Goal: Task Accomplishment & Management: Complete application form

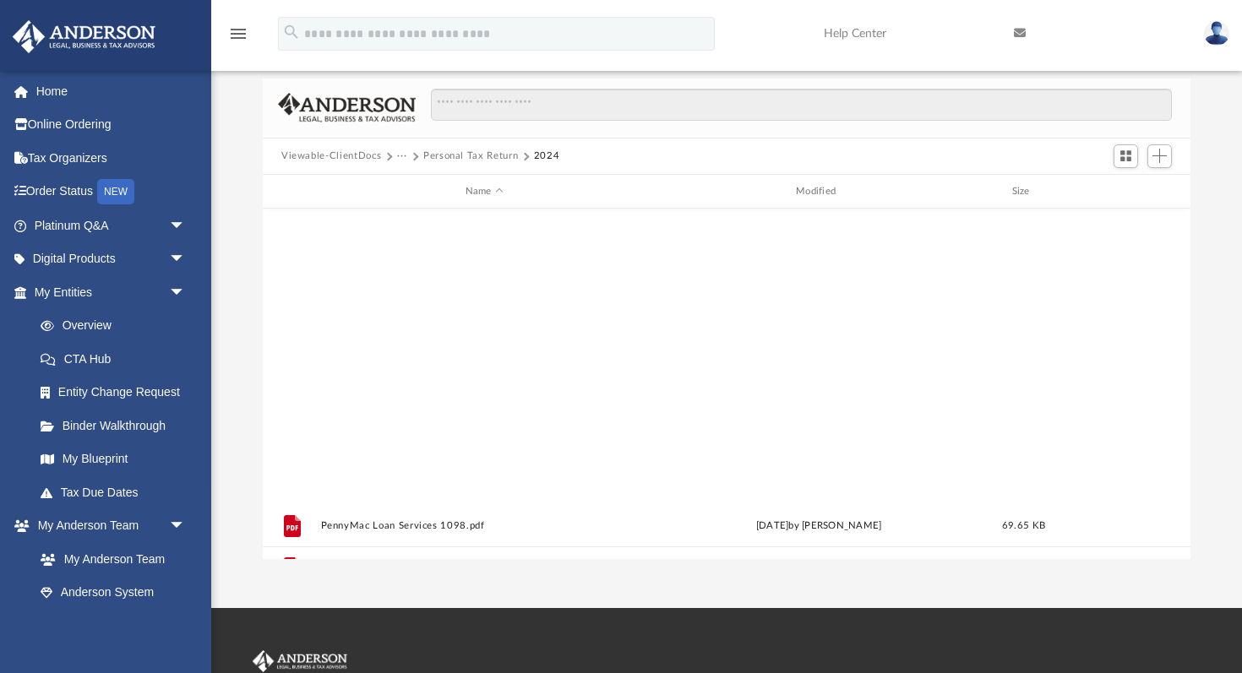
scroll to position [383, 927]
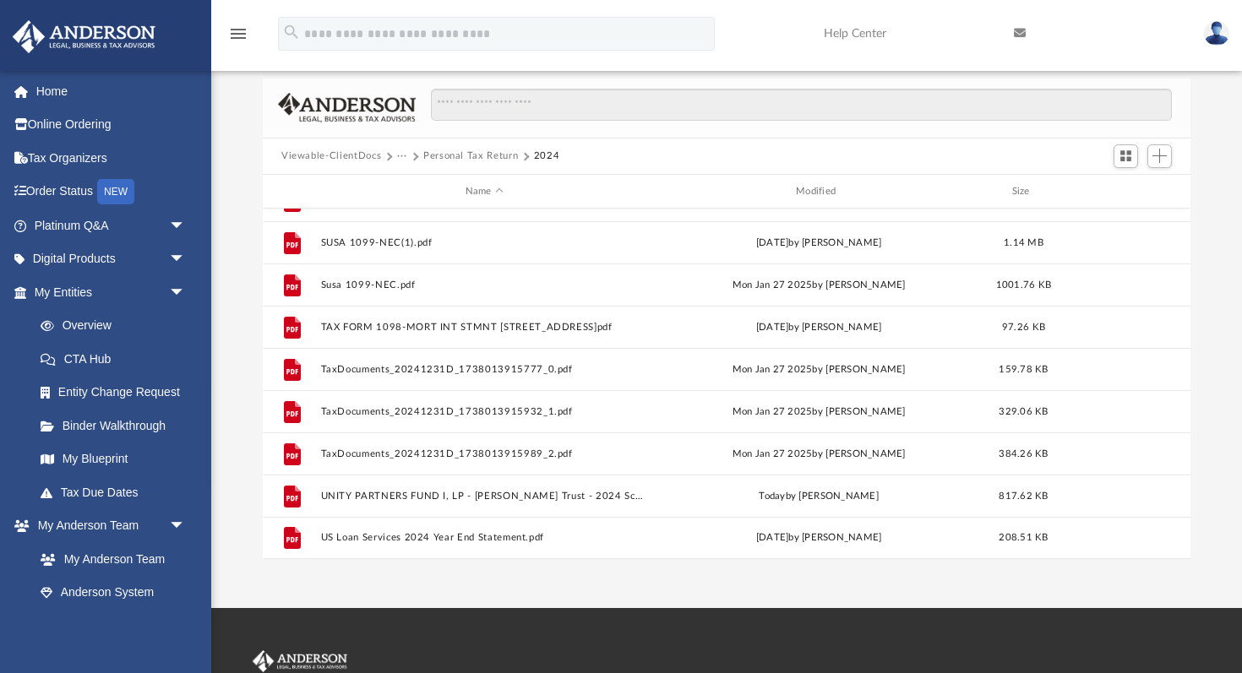
click at [473, 153] on button "Personal Tax Return" at bounding box center [470, 156] width 95 height 15
click at [1156, 150] on span "Add" at bounding box center [1159, 156] width 14 height 14
click at [1127, 193] on li "Upload" at bounding box center [1135, 190] width 54 height 18
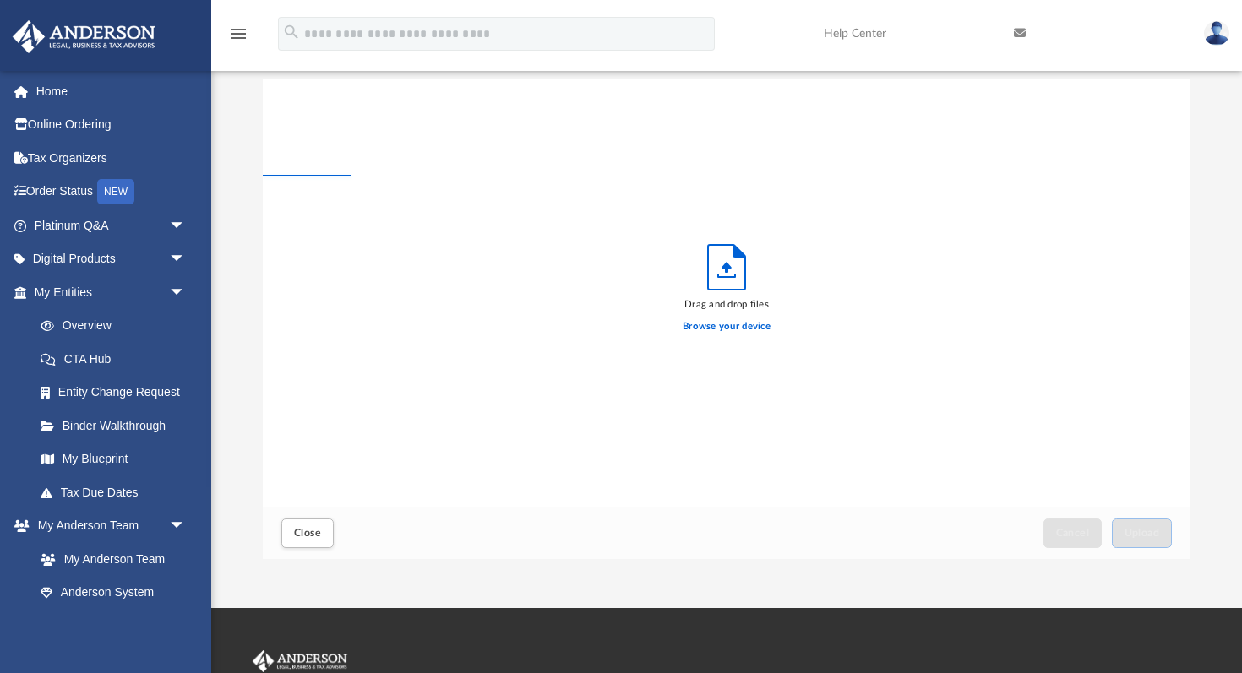
scroll to position [428, 927]
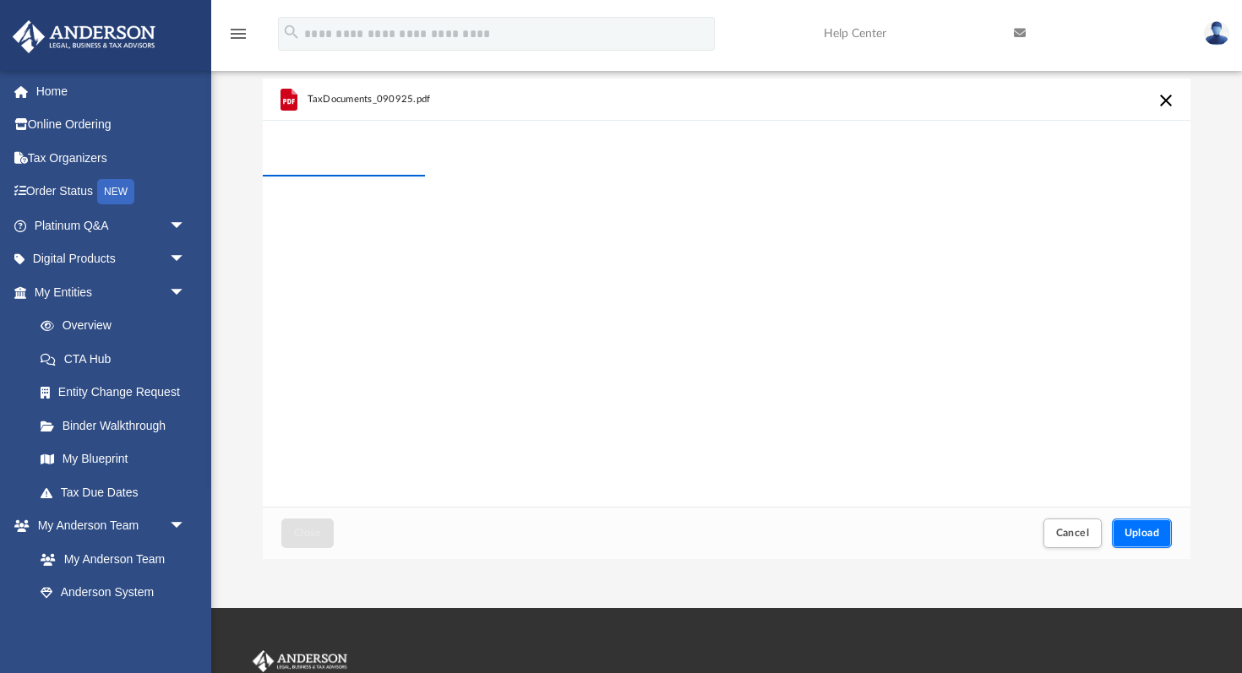
click at [1148, 535] on span "Upload" at bounding box center [1141, 533] width 35 height 10
drag, startPoint x: 410, startPoint y: 95, endPoint x: 301, endPoint y: 101, distance: 109.1
click at [301, 101] on div "TaxDocuments_090925.pdf" at bounding box center [488, 98] width 436 height 37
copy span "TaxDocuments_090925"
click at [548, 250] on div "TaxDocuments_090925.pdf 0 %" at bounding box center [726, 293] width 927 height 429
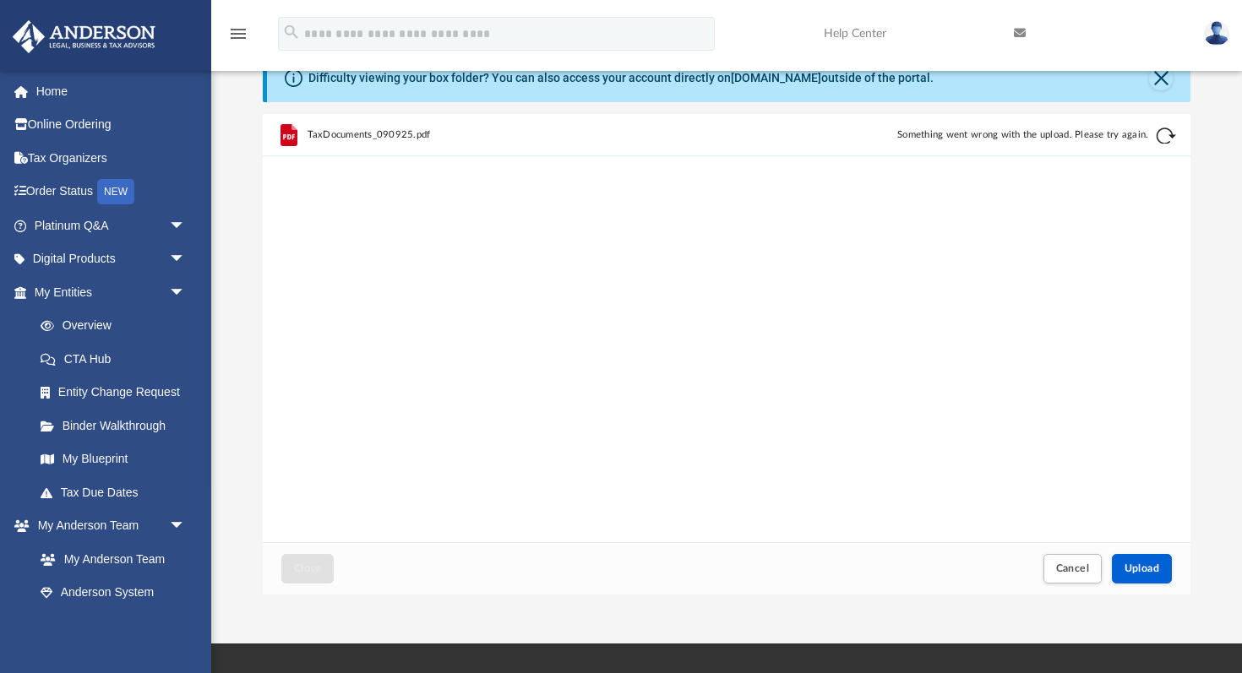
scroll to position [46, 0]
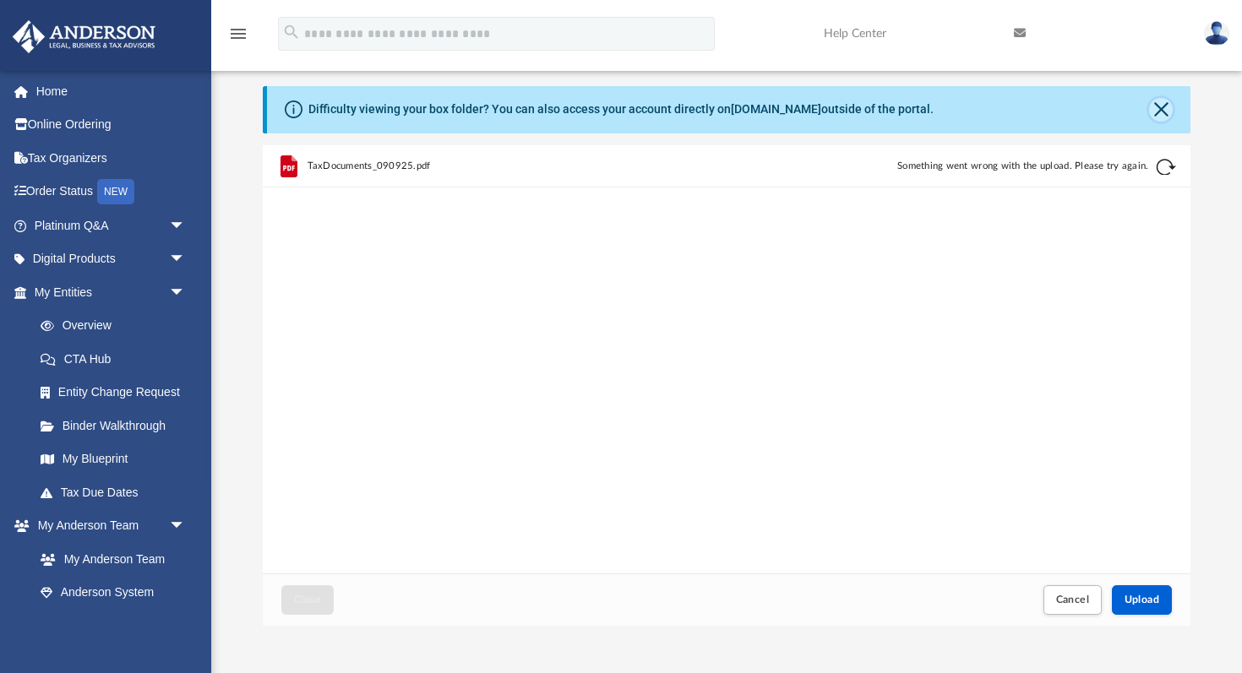
click at [1161, 110] on button "Close" at bounding box center [1161, 110] width 24 height 24
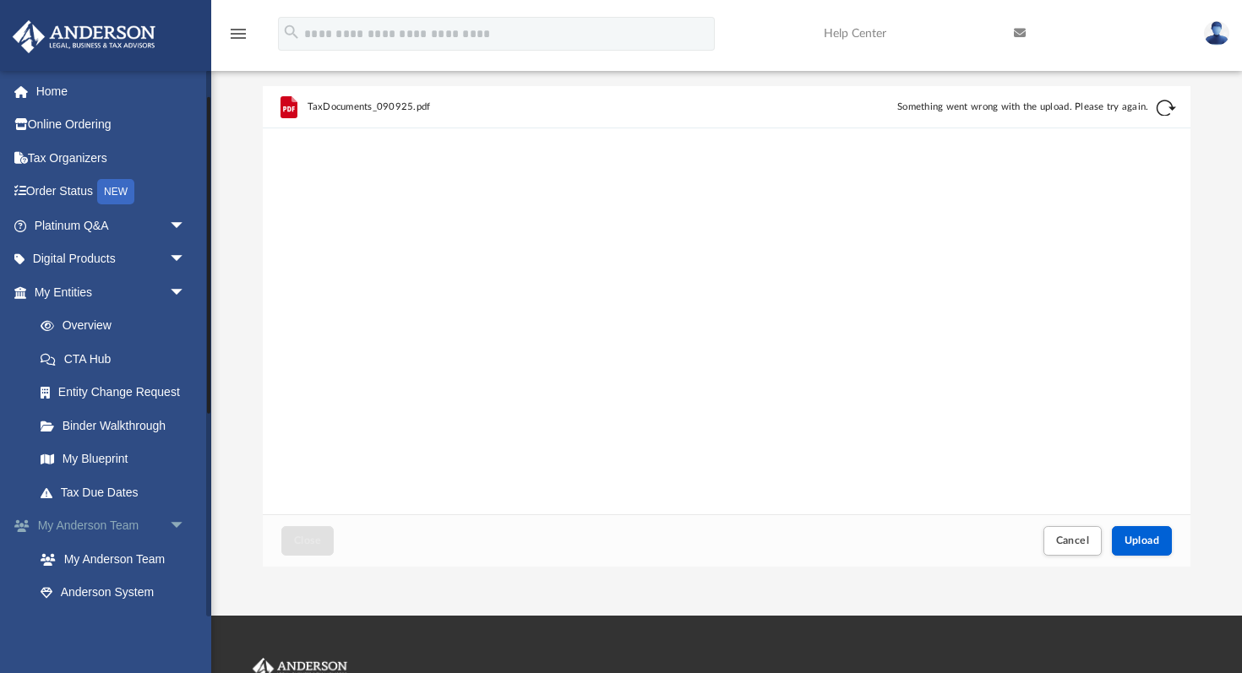
scroll to position [230, 0]
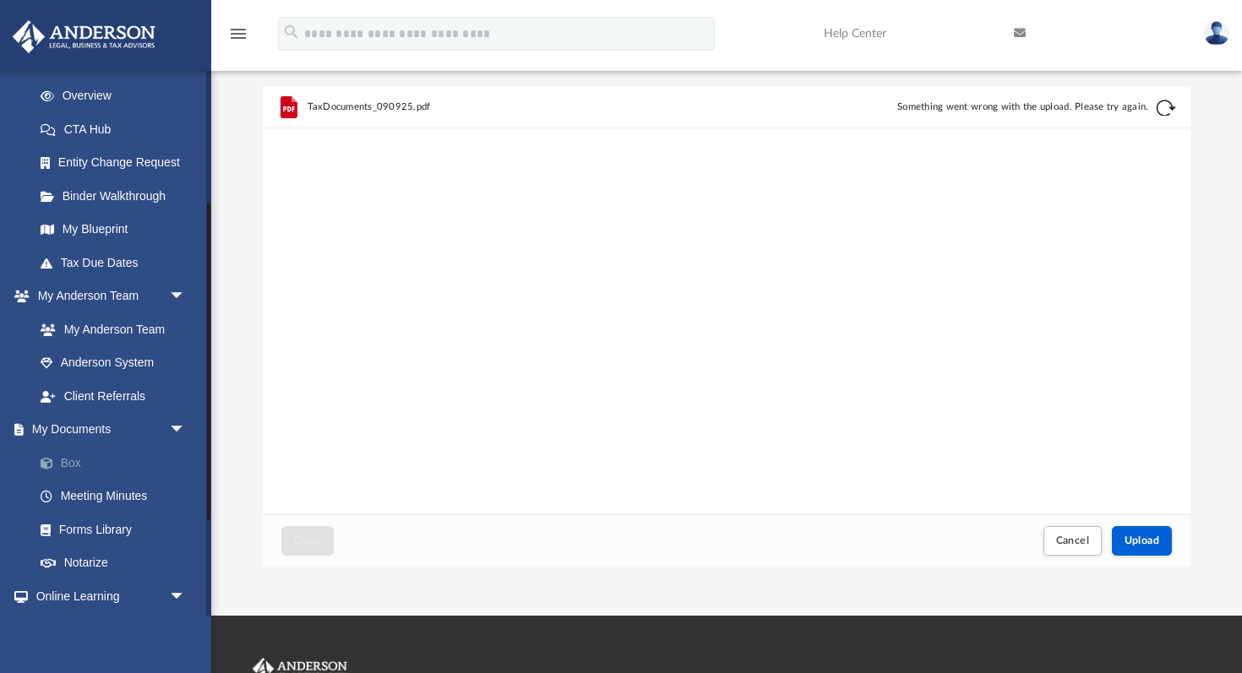
click at [77, 465] on link "Box" at bounding box center [118, 463] width 188 height 34
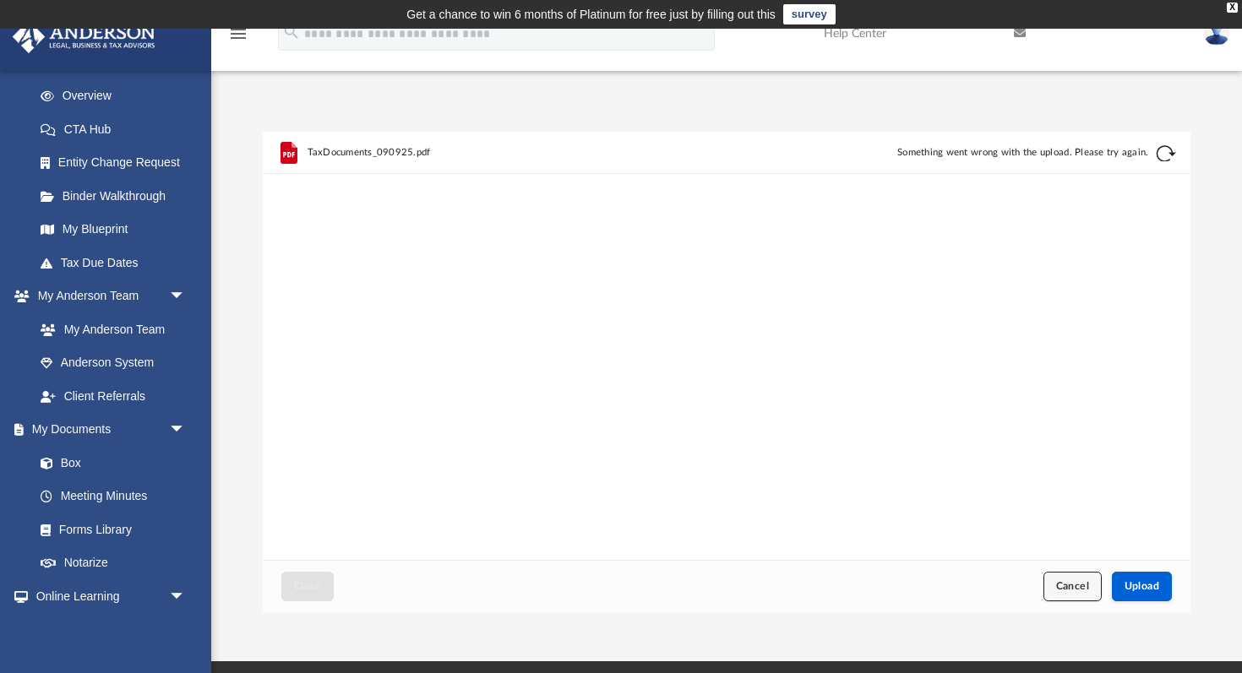
click at [1077, 583] on span "Cancel" at bounding box center [1073, 586] width 34 height 10
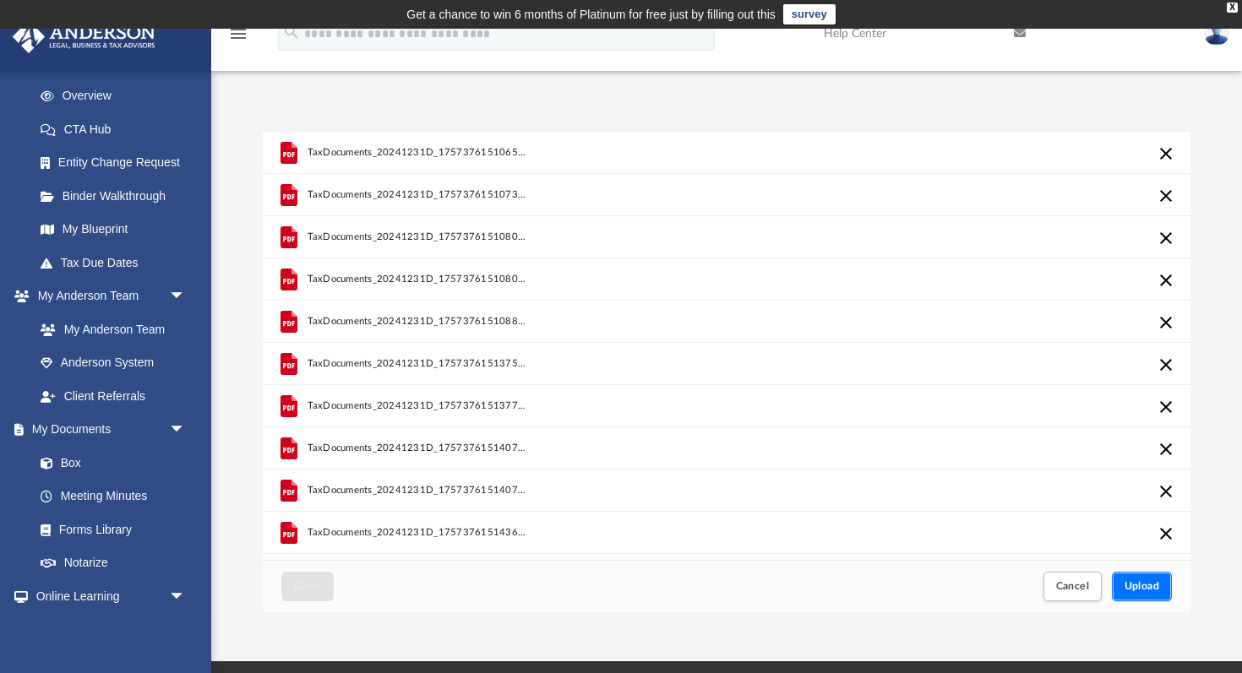
click at [1167, 579] on button "Upload" at bounding box center [1142, 587] width 61 height 30
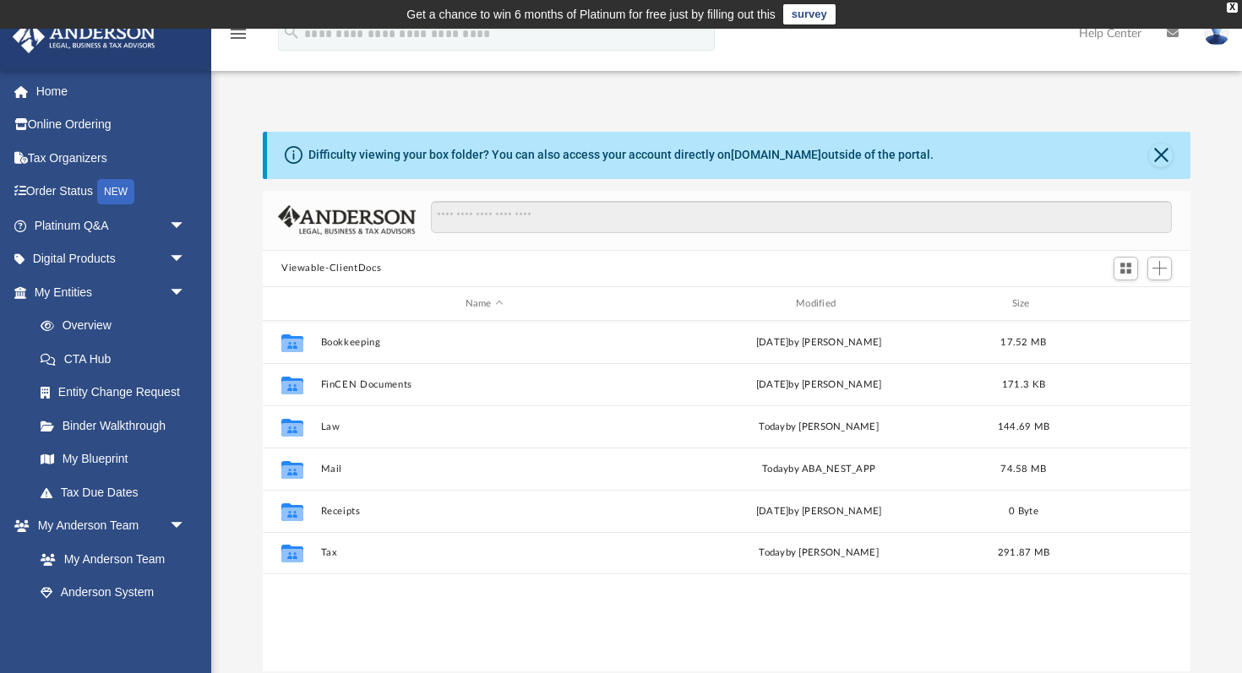
scroll to position [383, 927]
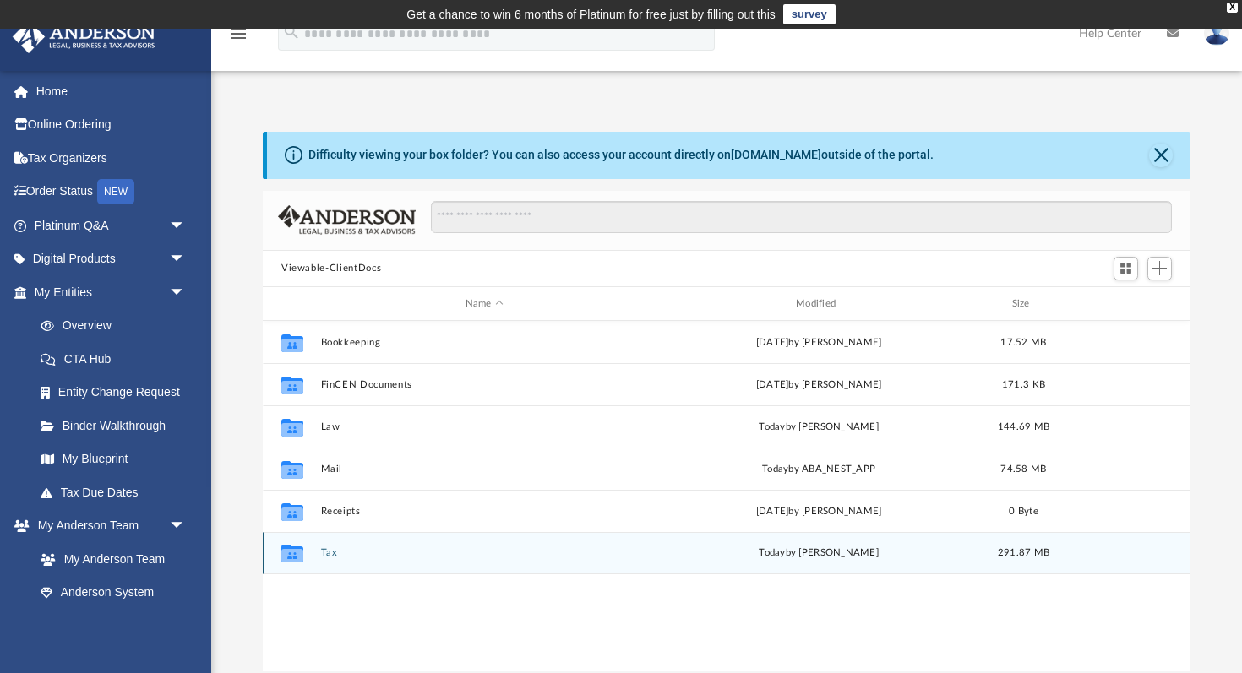
click at [334, 554] on button "Tax" at bounding box center [484, 553] width 327 height 11
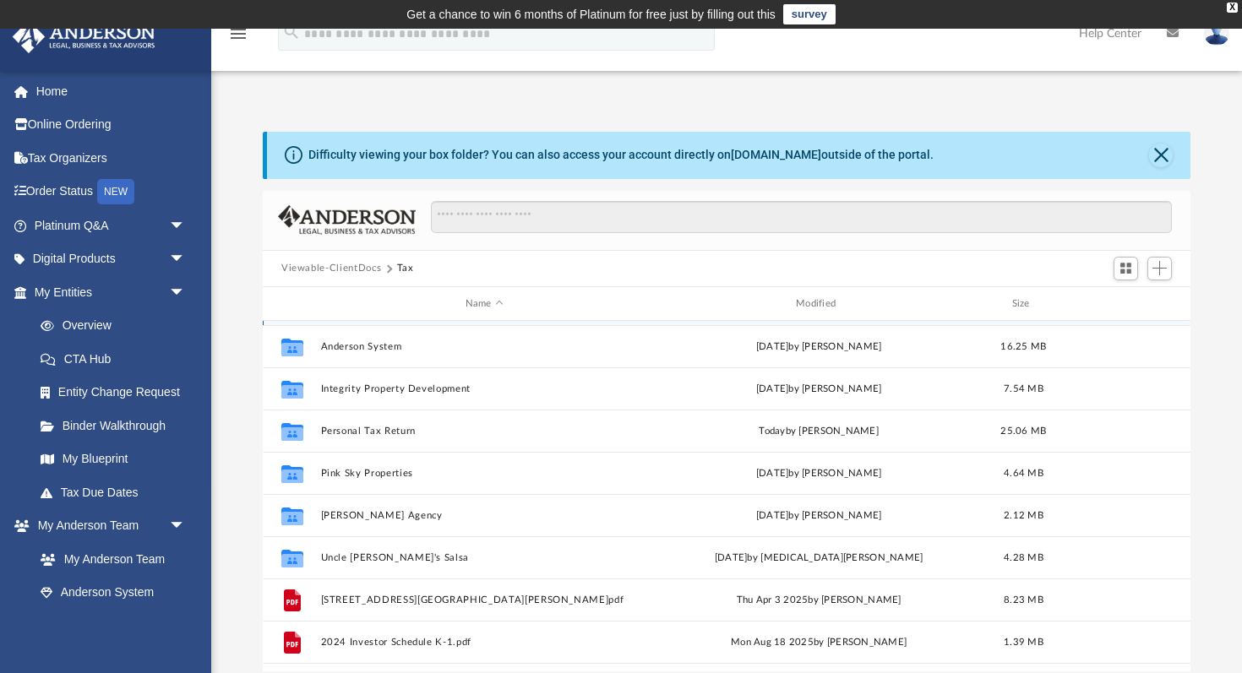
scroll to position [126, 0]
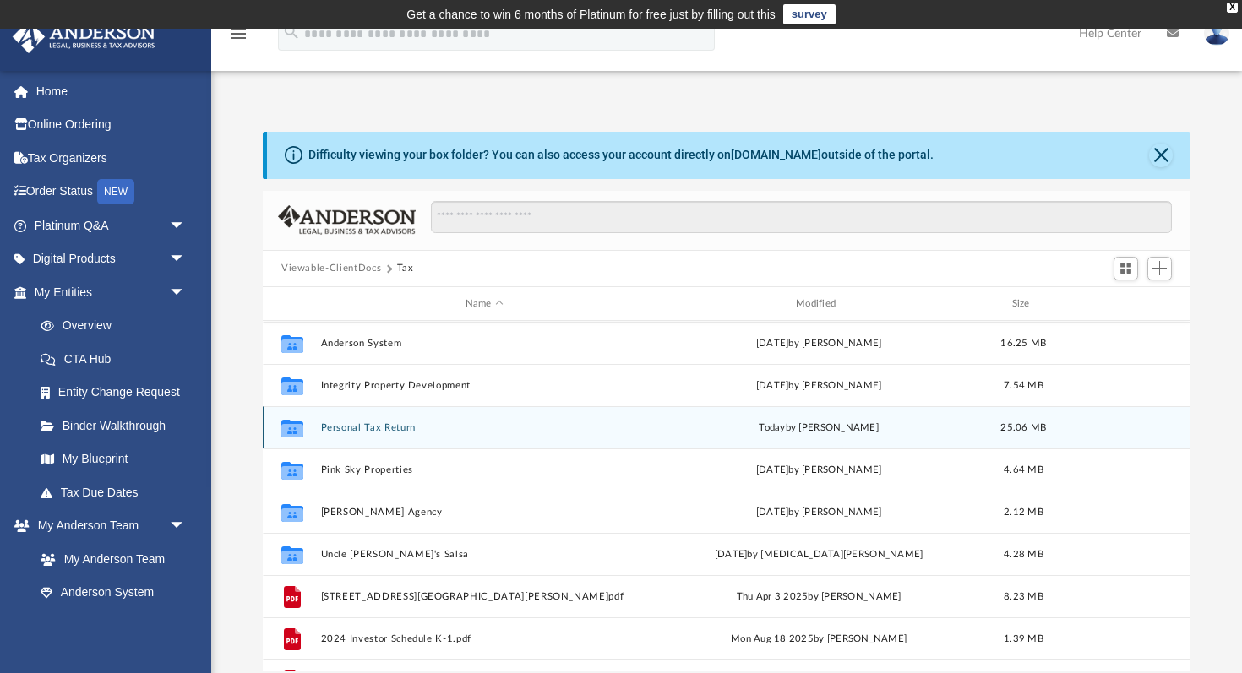
click at [377, 427] on button "Personal Tax Return" at bounding box center [484, 427] width 327 height 11
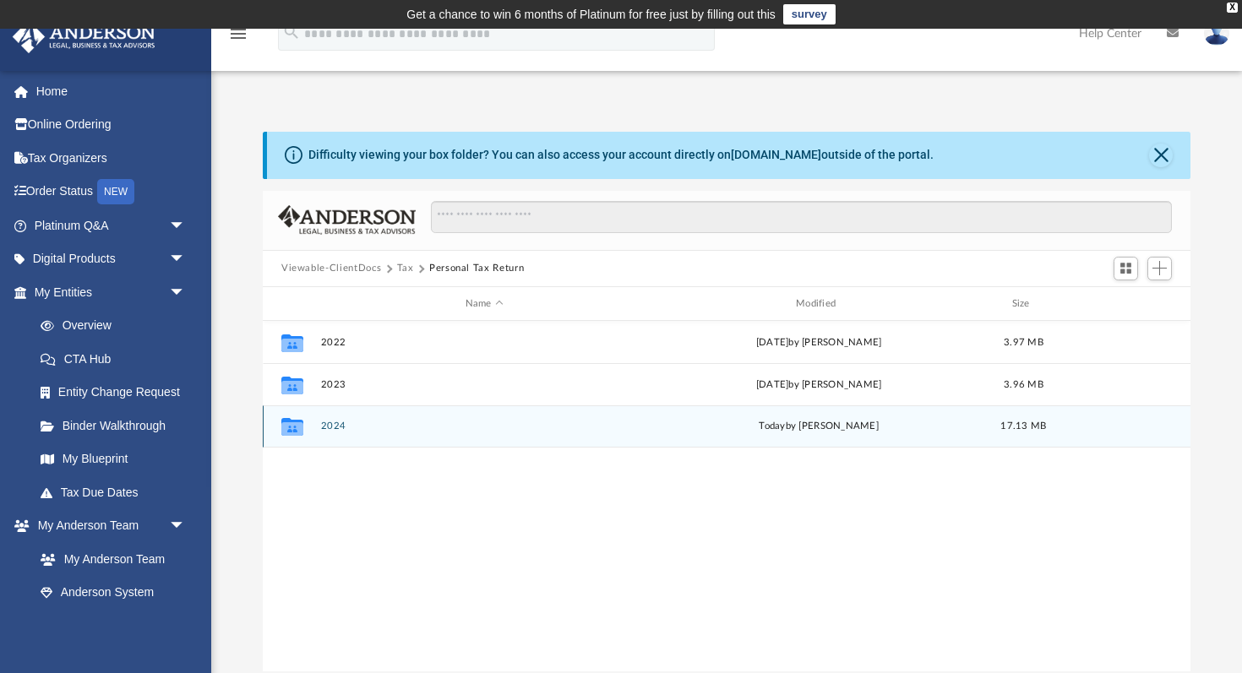
scroll to position [0, 0]
click at [337, 430] on button "2024" at bounding box center [484, 427] width 327 height 11
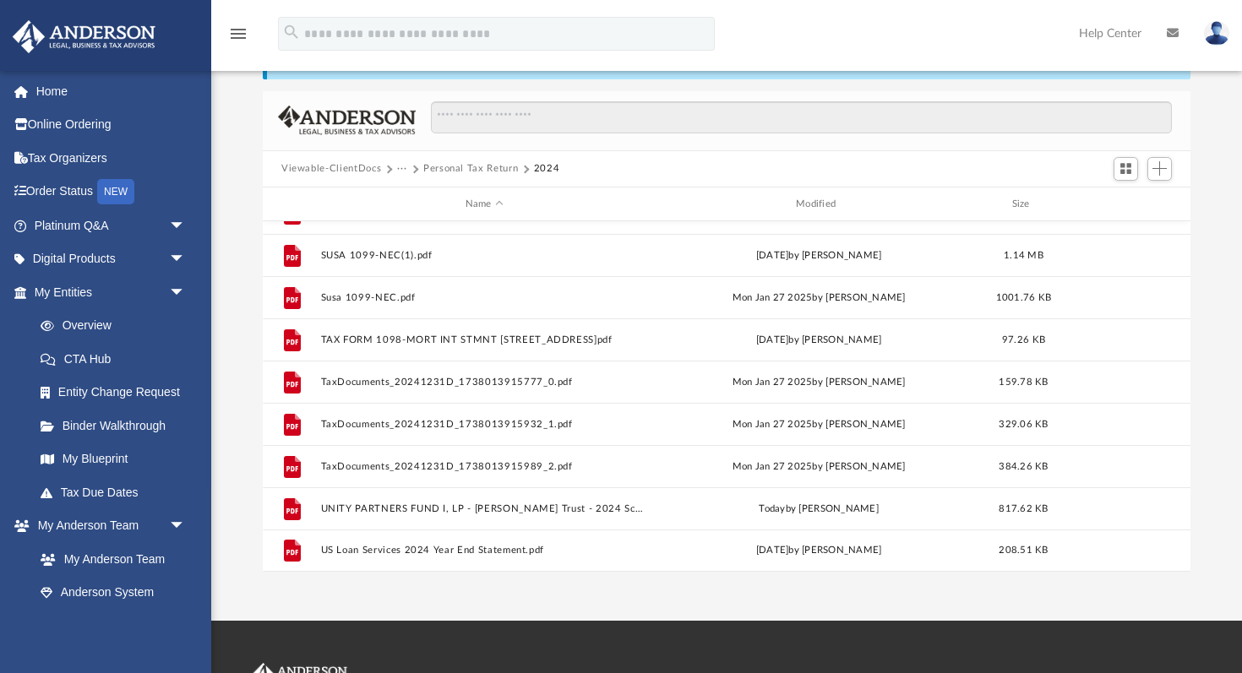
scroll to position [117, 0]
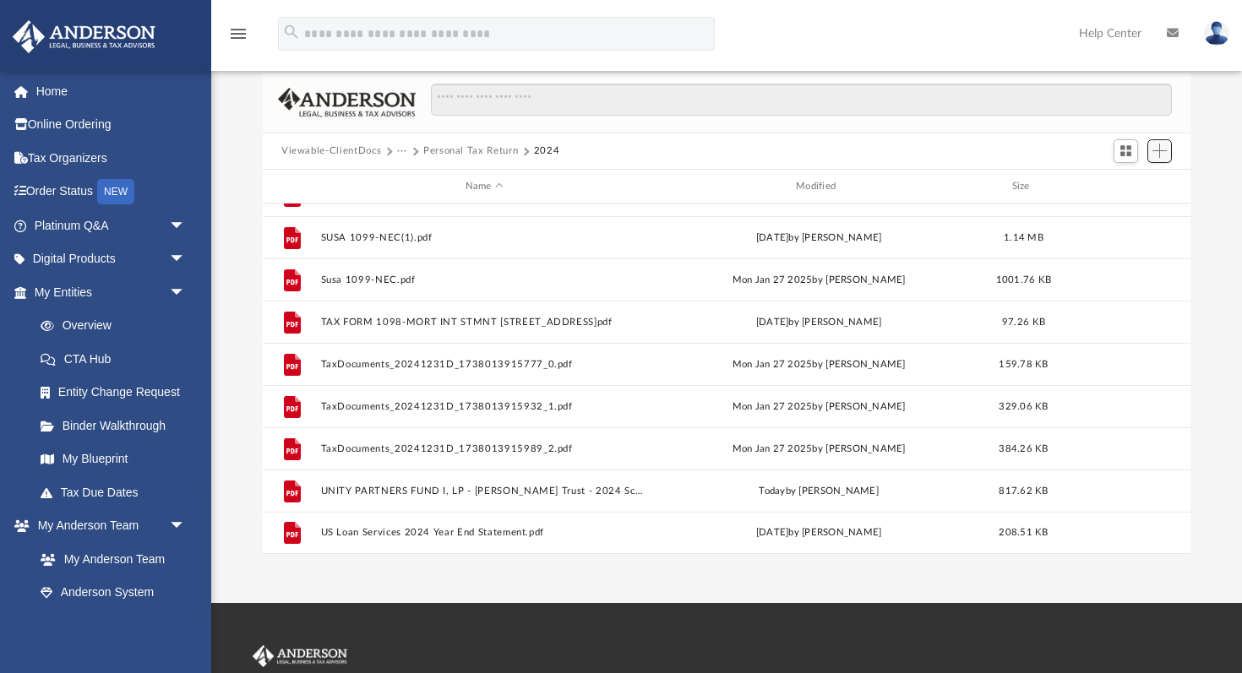
click at [1166, 150] on span "Add" at bounding box center [1159, 151] width 14 height 14
click at [1136, 180] on li "Upload" at bounding box center [1135, 185] width 54 height 18
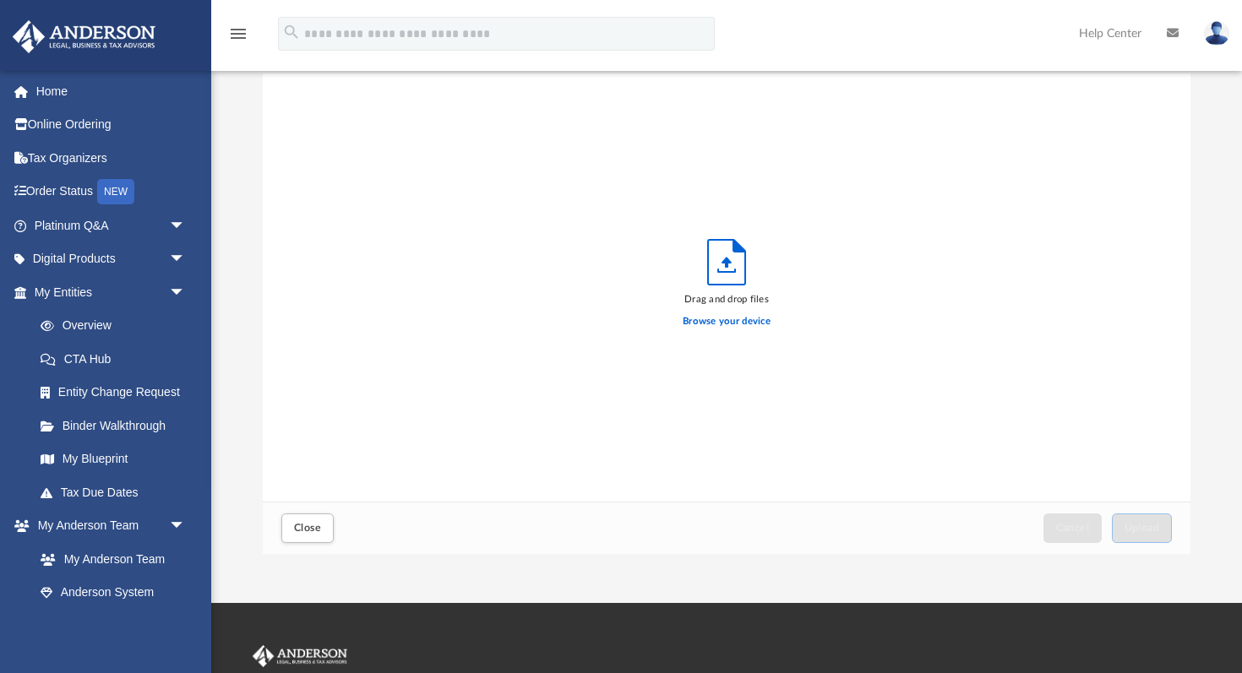
scroll to position [428, 927]
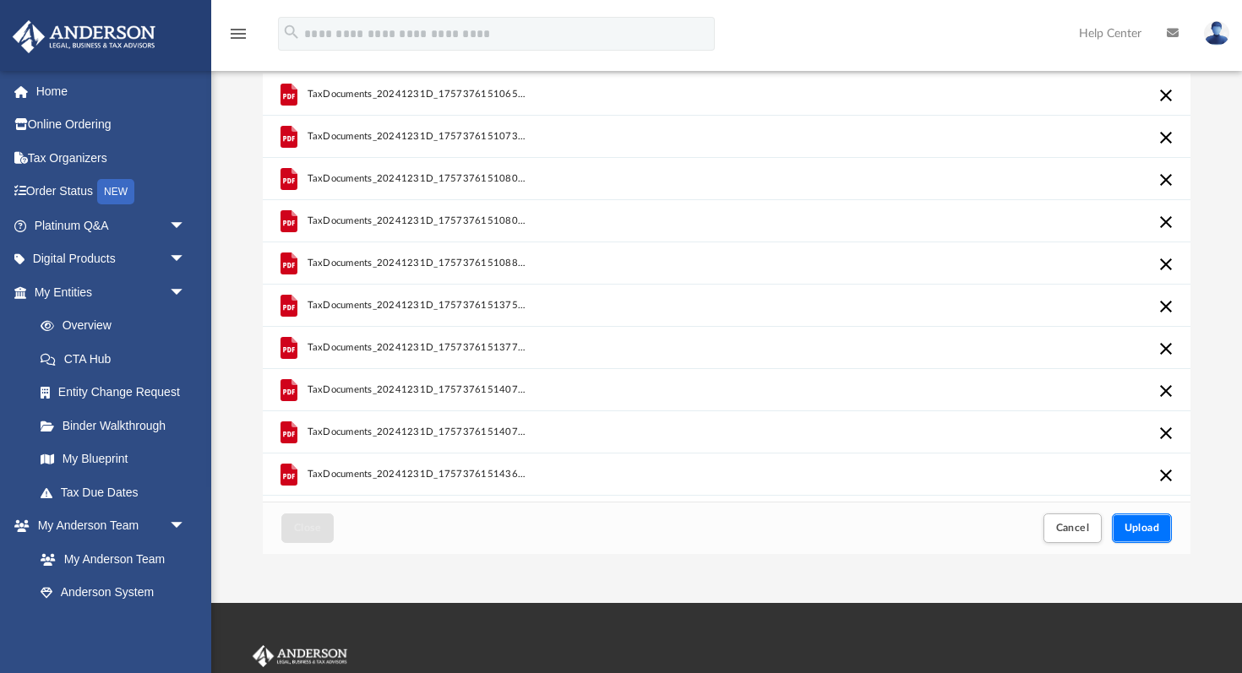
click at [1140, 527] on span "Upload" at bounding box center [1141, 528] width 35 height 10
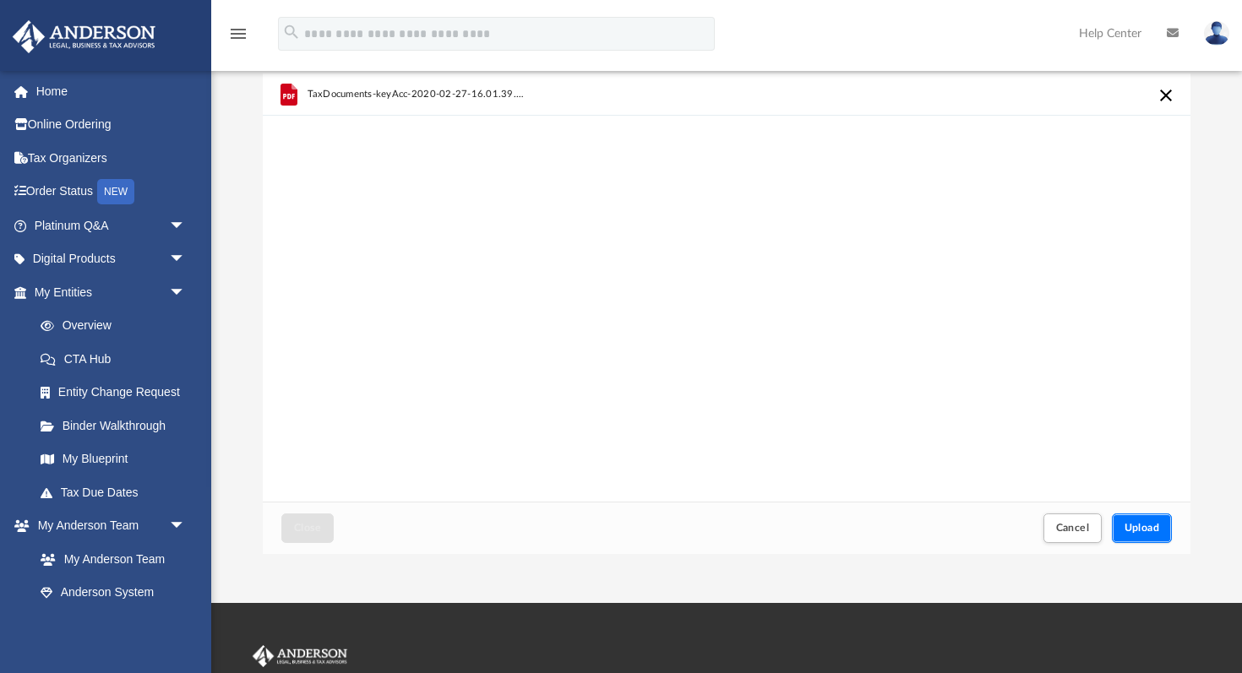
click at [1150, 533] on span "Upload" at bounding box center [1141, 528] width 35 height 10
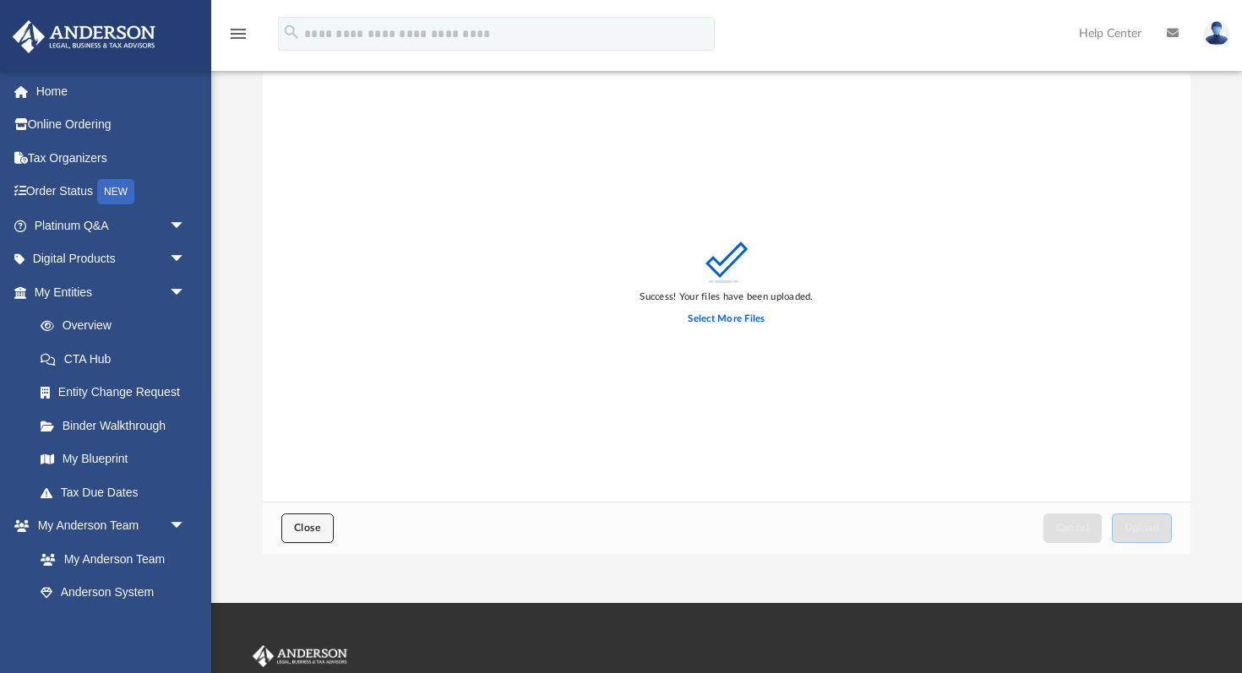
click at [308, 526] on span "Close" at bounding box center [307, 528] width 27 height 10
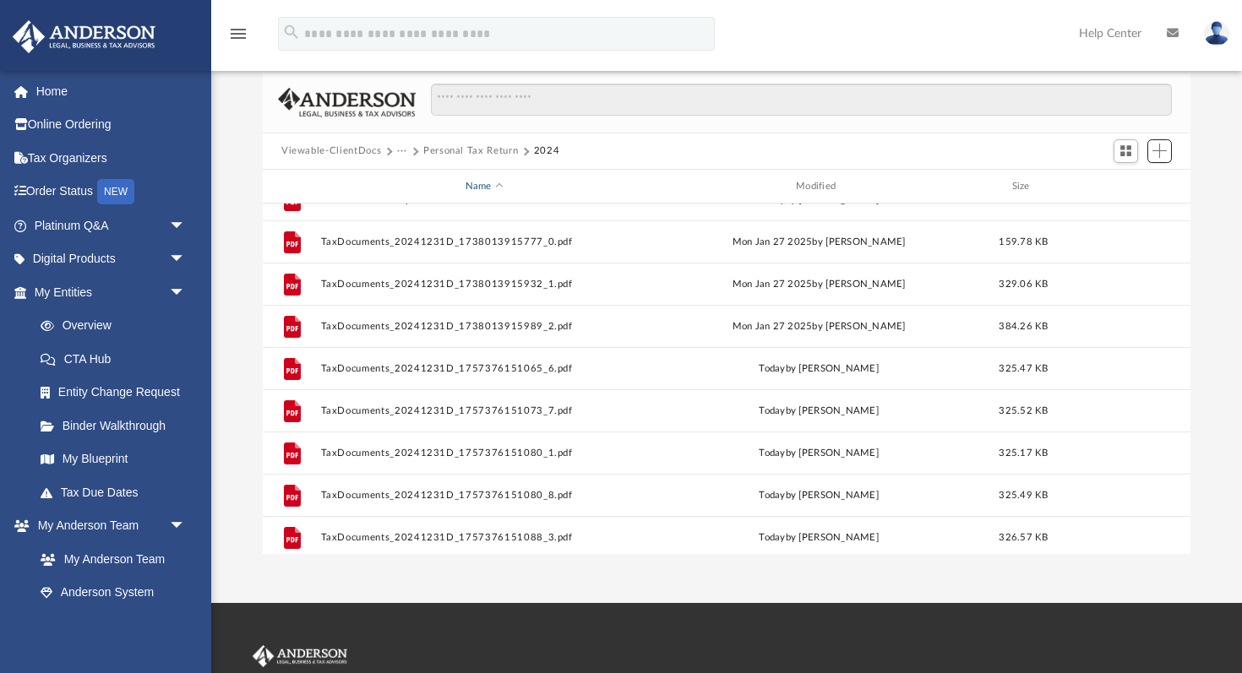
scroll to position [0, 0]
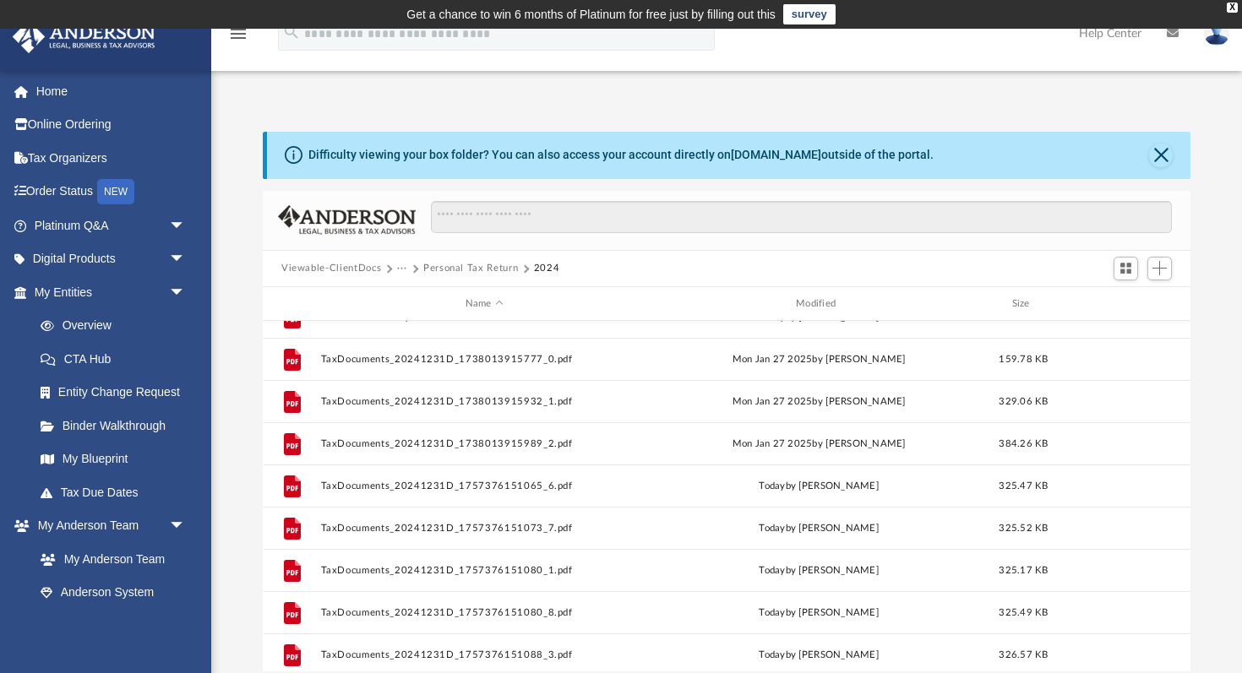
click at [454, 271] on button "Personal Tax Return" at bounding box center [470, 268] width 95 height 15
